Goal: Information Seeking & Learning: Learn about a topic

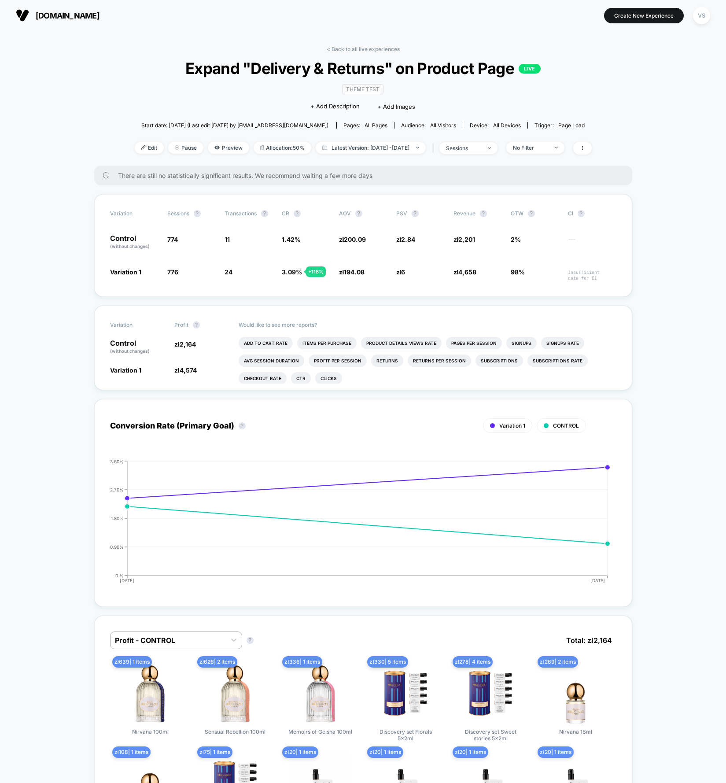
drag, startPoint x: 667, startPoint y: 267, endPoint x: 667, endPoint y: 272, distance: 4.8
